Goal: Transaction & Acquisition: Subscribe to service/newsletter

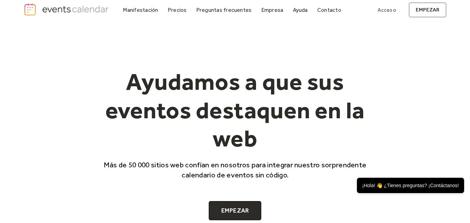
scroll to position [2, 0]
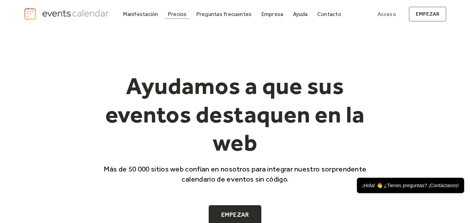
click at [181, 14] on font "Precios" at bounding box center [177, 14] width 19 height 7
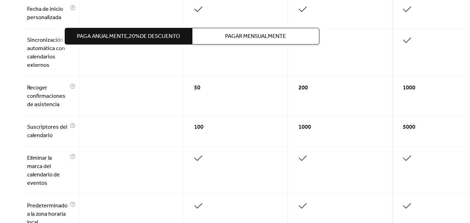
scroll to position [420, 0]
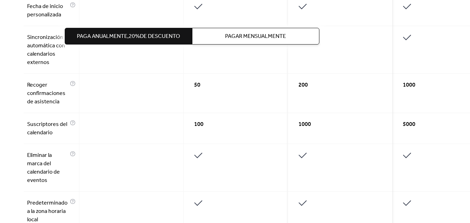
drag, startPoint x: 471, startPoint y: 16, endPoint x: 469, endPoint y: 76, distance: 59.8
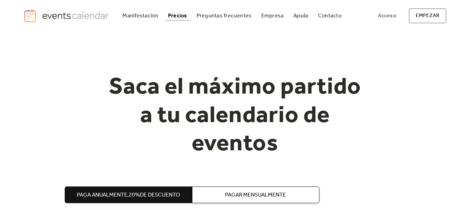
scroll to position [177, 0]
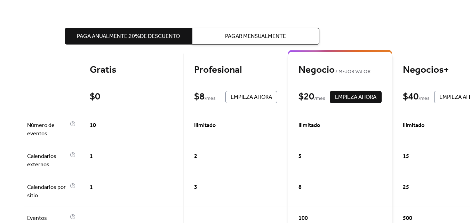
click at [159, 82] on div "Gratis $ 0 Empieza ahora" at bounding box center [131, 84] width 104 height 61
